Goal: Transaction & Acquisition: Purchase product/service

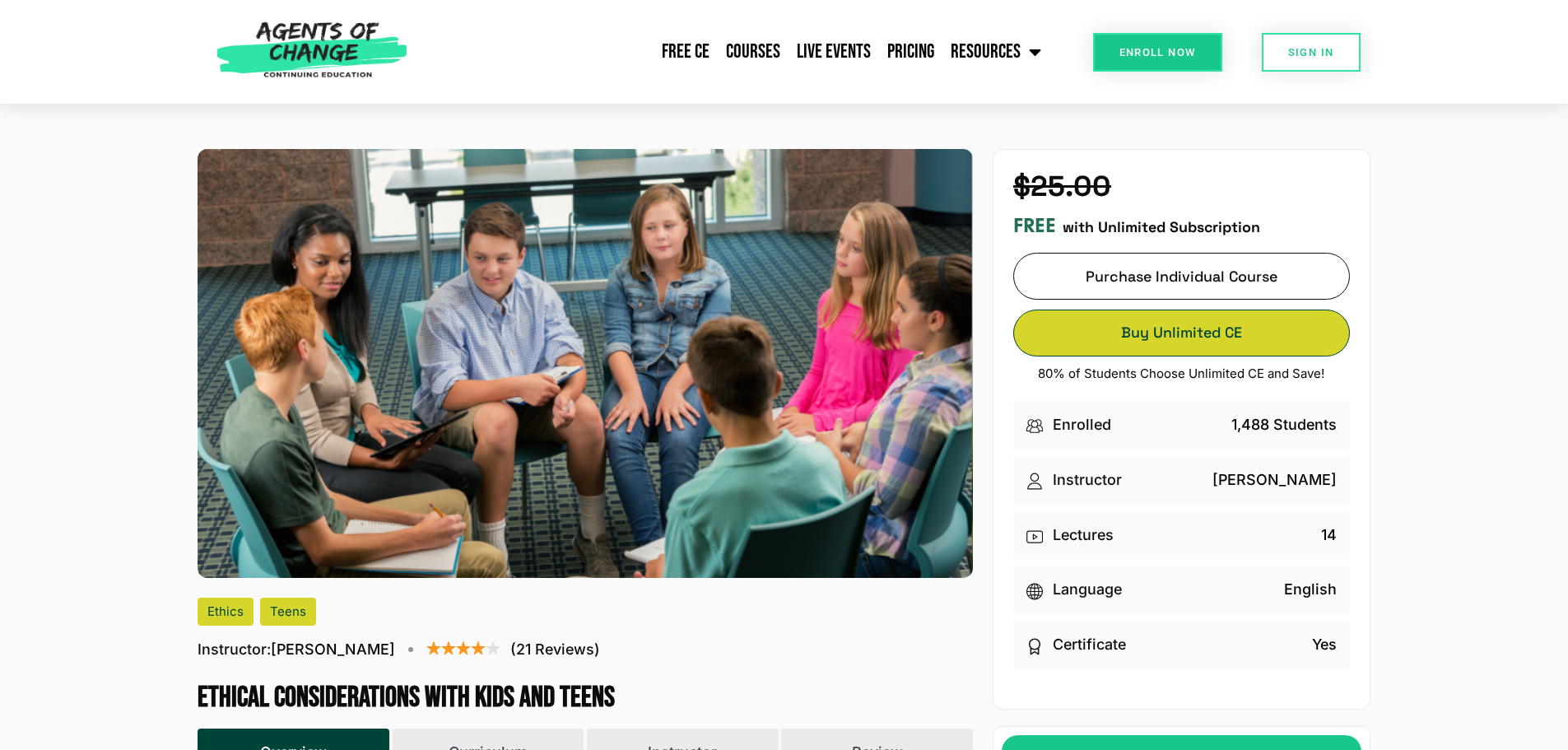
click at [1200, 338] on span "Buy Unlimited CE" at bounding box center [1181, 333] width 335 height 12
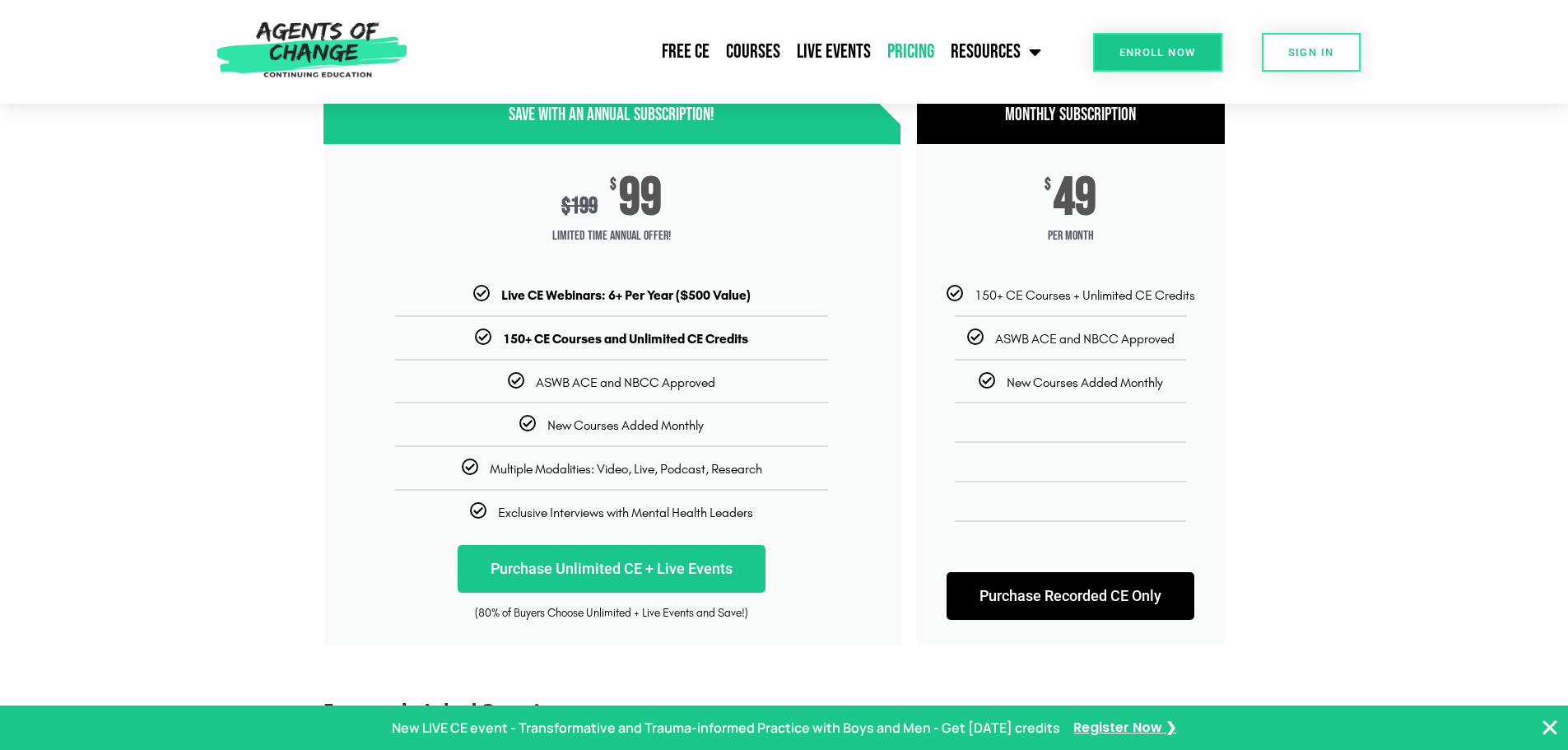
scroll to position [247, 0]
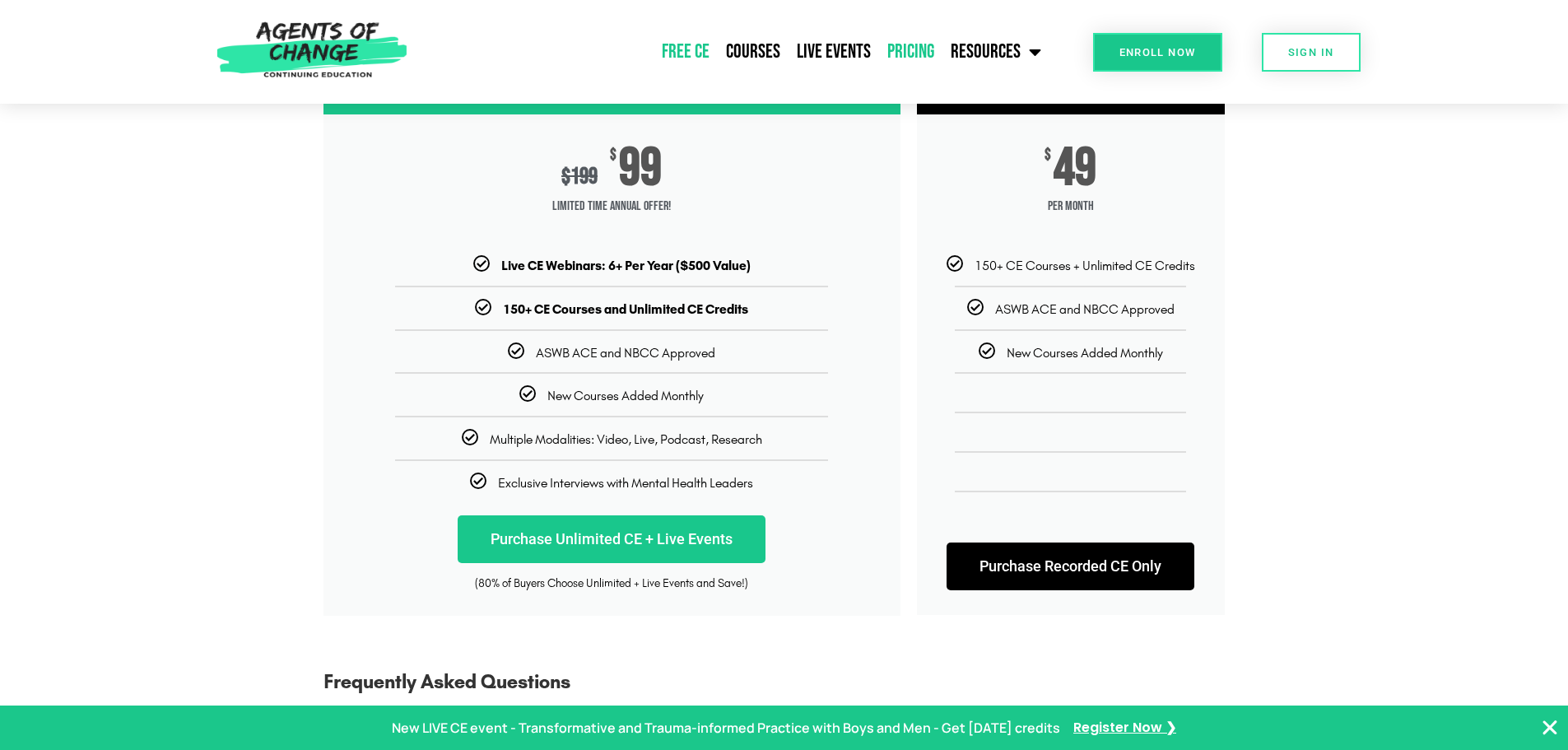
click at [688, 47] on link "Free CE" at bounding box center [685, 52] width 64 height 41
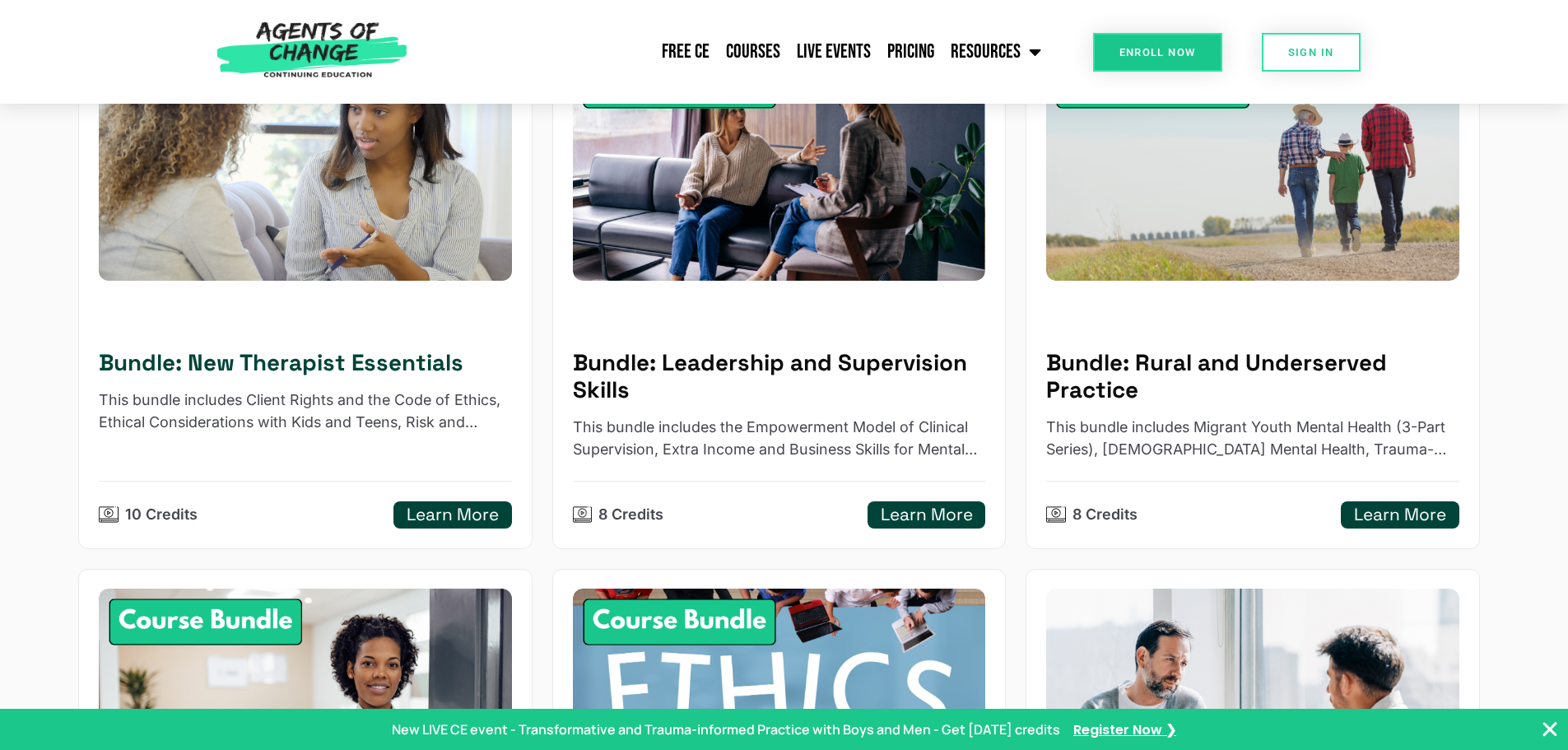
scroll to position [329, 0]
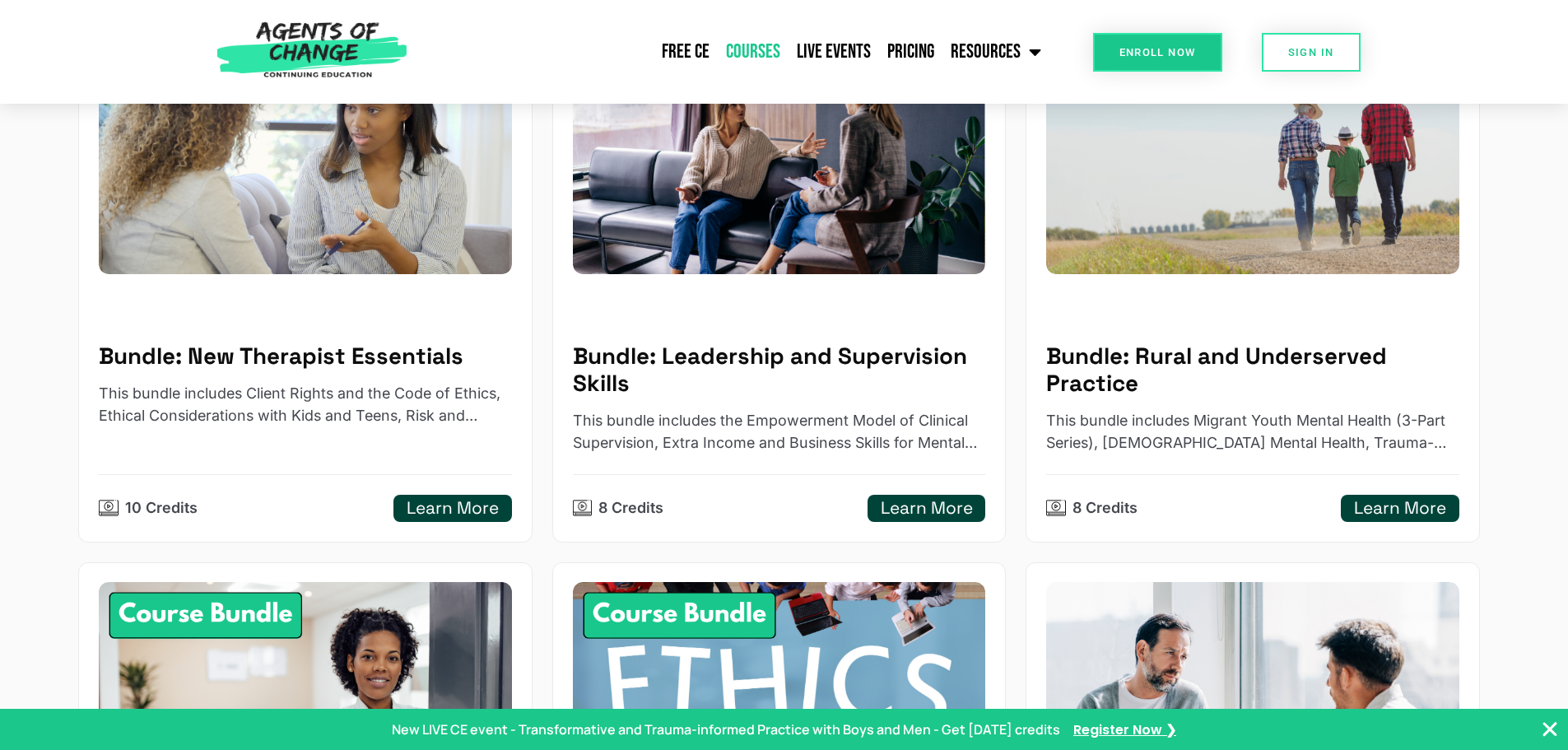
click at [757, 50] on link "Courses" at bounding box center [752, 52] width 71 height 41
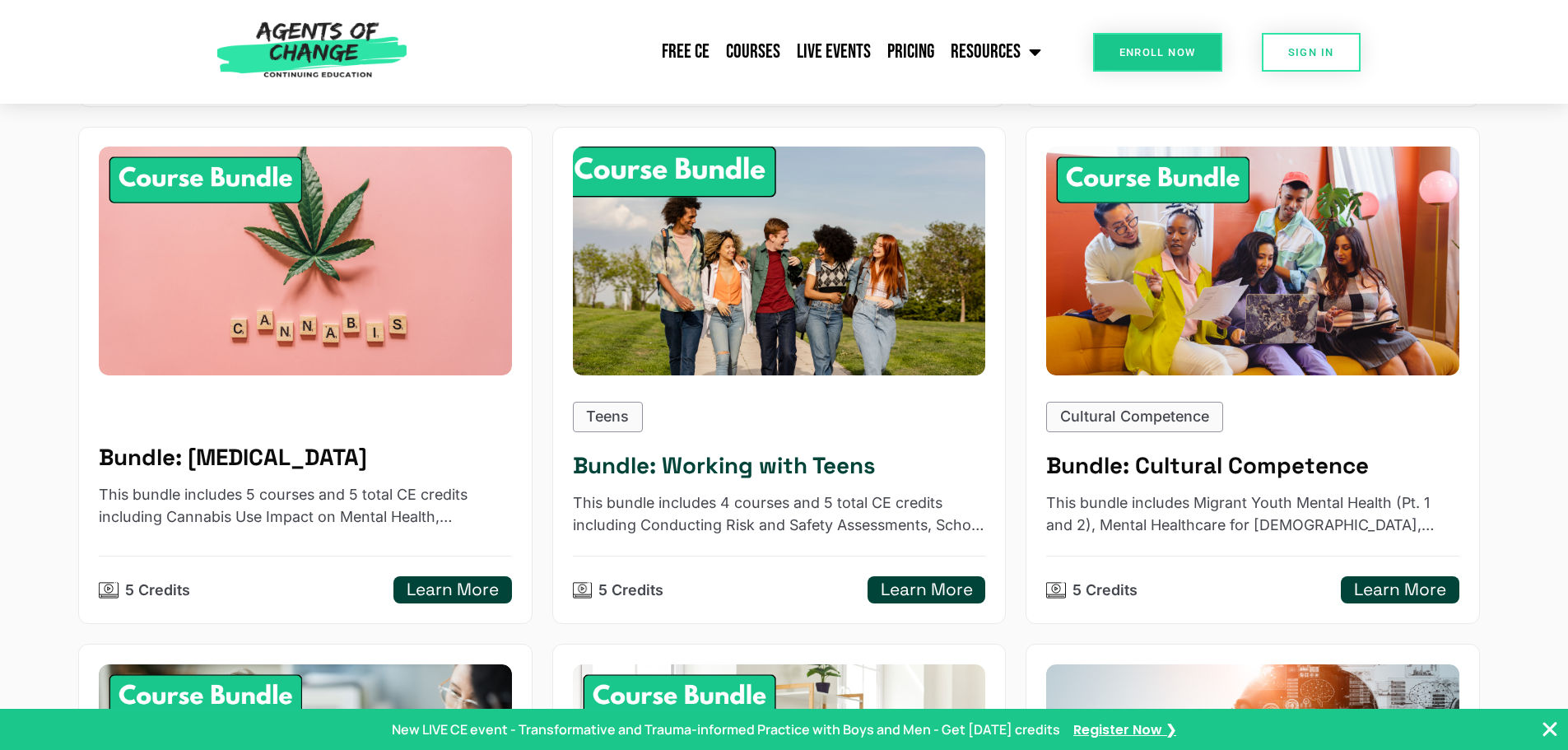
scroll to position [1399, 0]
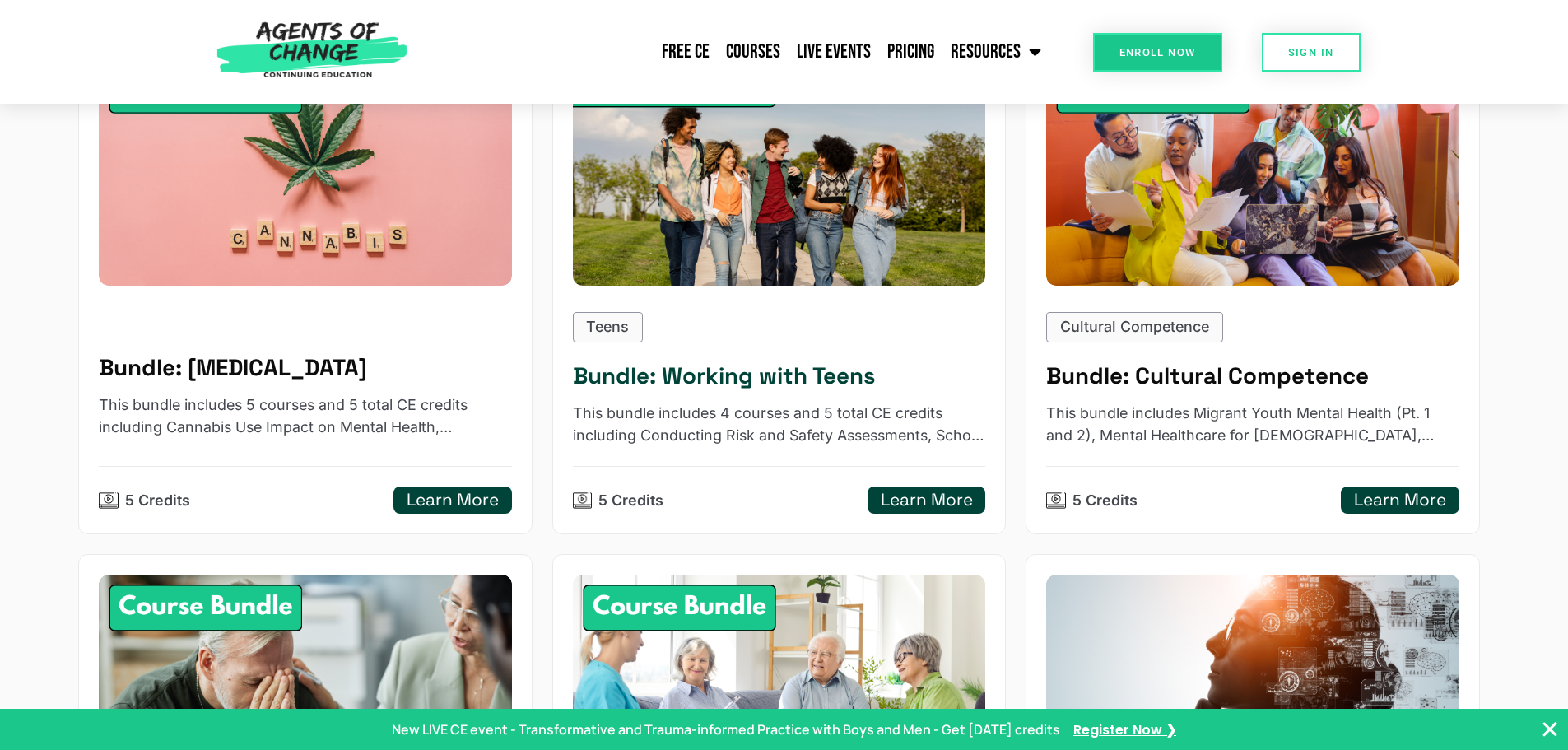
click at [913, 499] on h5 "Learn More" at bounding box center [926, 500] width 92 height 21
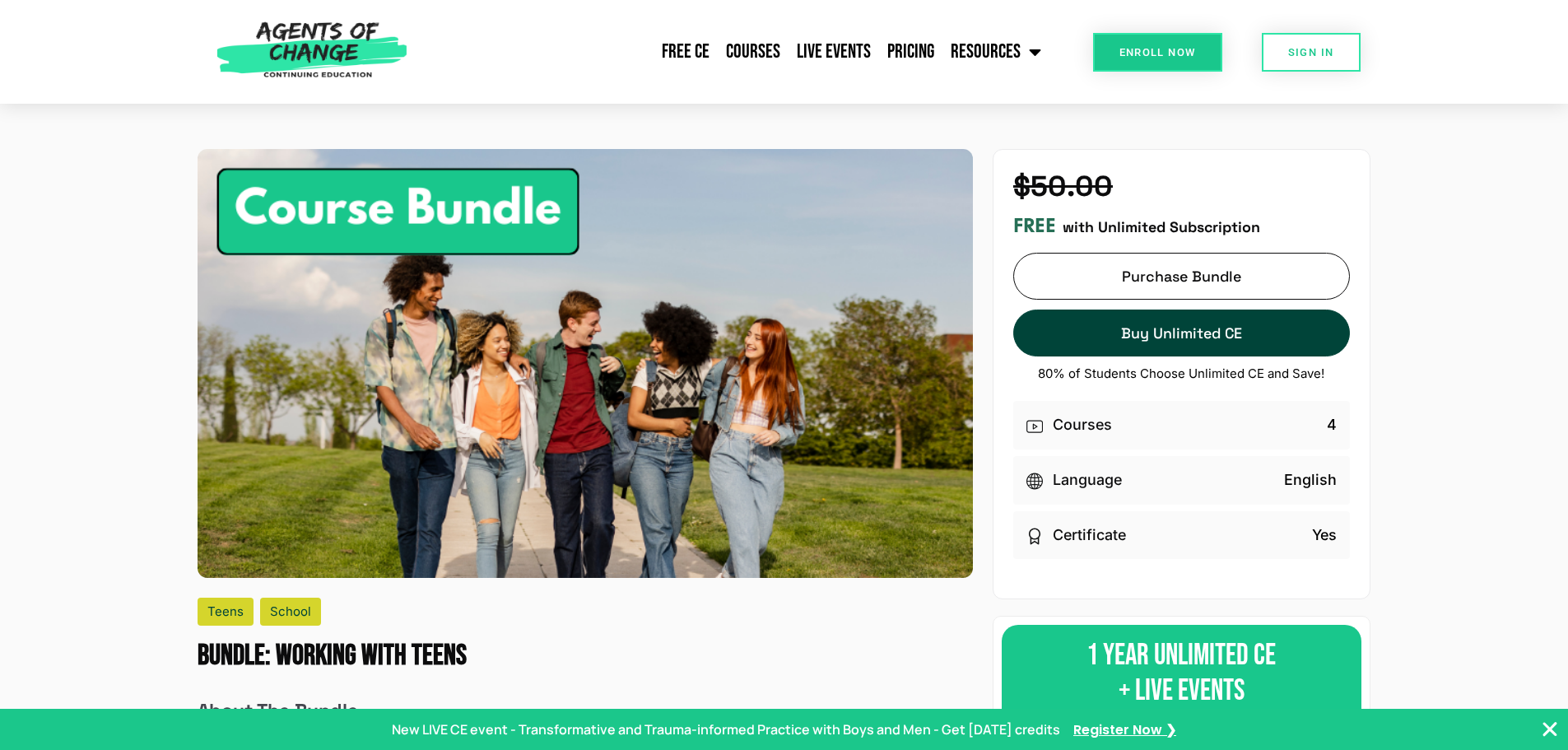
scroll to position [82, 0]
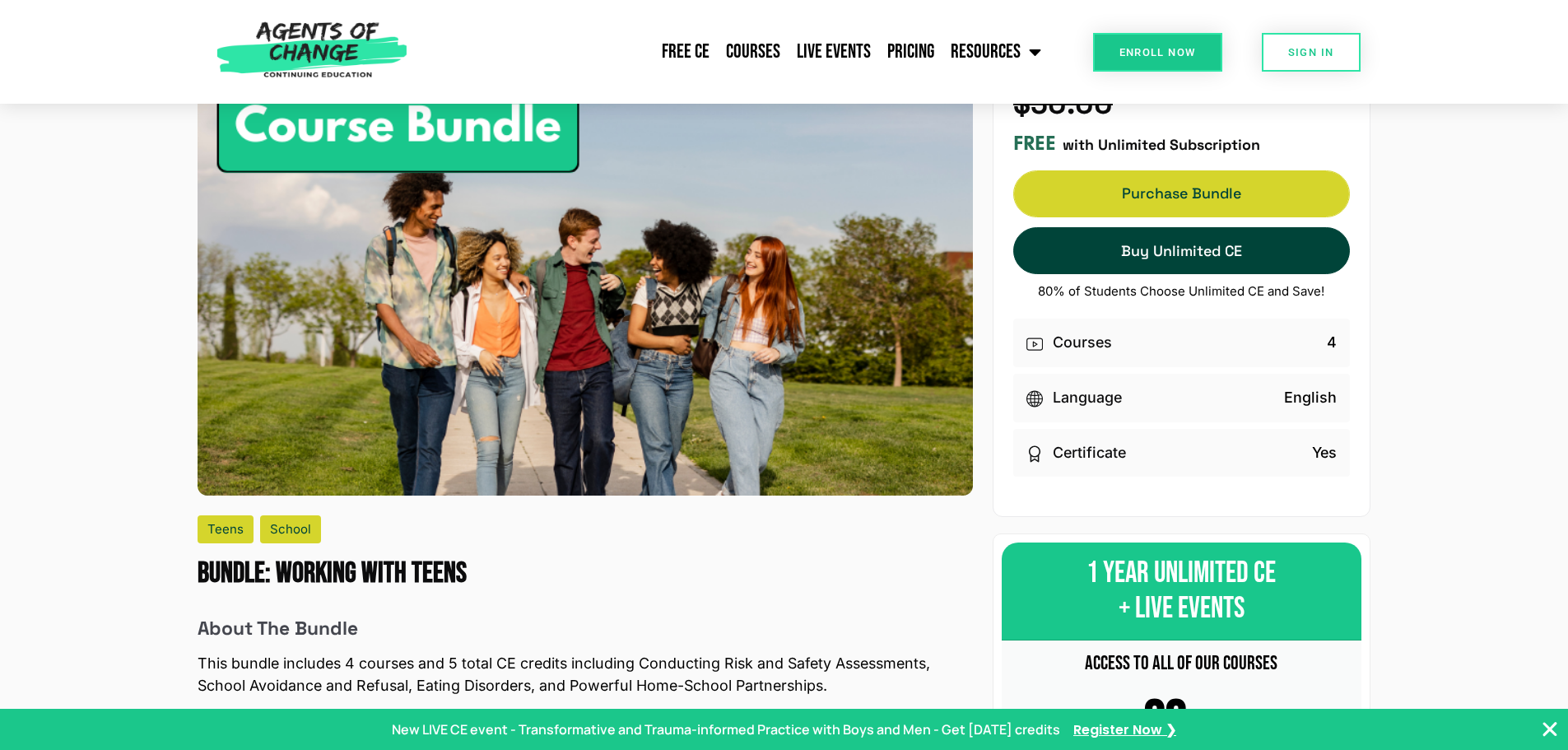
click at [1157, 183] on link "Purchase Bundle Purchase Bundle" at bounding box center [1181, 194] width 337 height 47
